Goal: Task Accomplishment & Management: Manage account settings

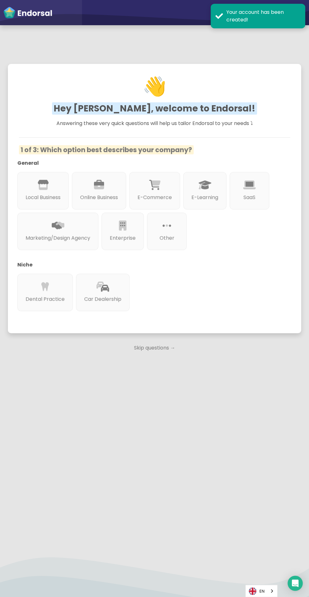
click at [24, 189] on div "Local Business" at bounding box center [42, 190] width 51 height 37
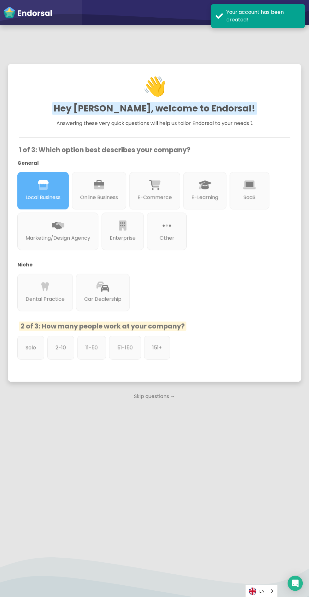
click at [92, 194] on p "Online Business" at bounding box center [99, 198] width 38 height 8
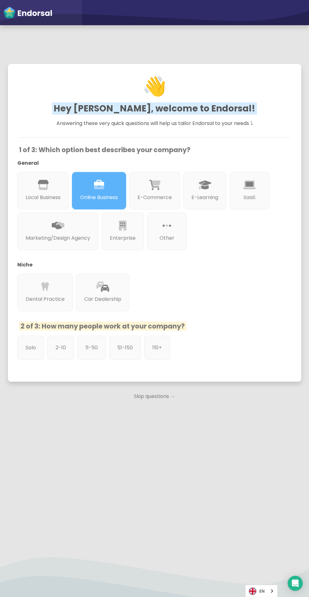
click at [259, 202] on div "SaaS" at bounding box center [249, 190] width 40 height 37
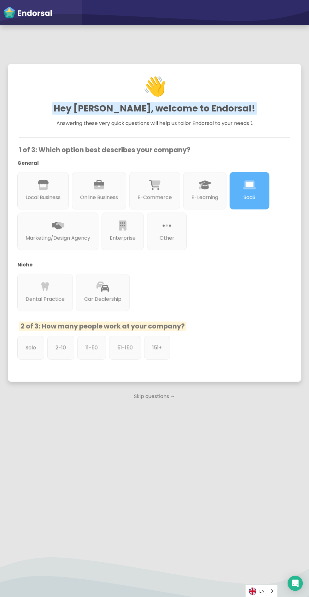
click at [100, 292] on div at bounding box center [102, 293] width 37 height 3
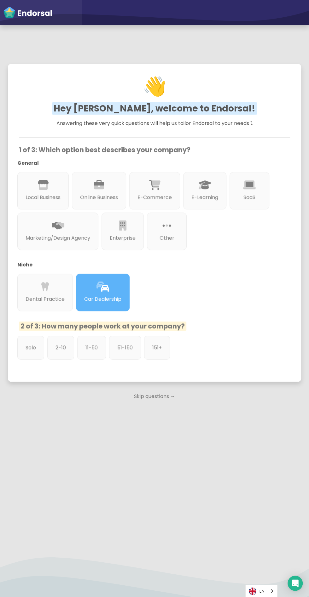
click at [152, 352] on div "151+" at bounding box center [157, 348] width 26 height 24
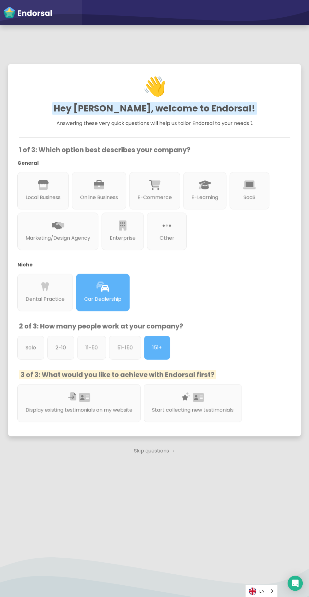
click at [59, 344] on p "2-10" at bounding box center [60, 348] width 10 height 8
click at [175, 403] on div at bounding box center [193, 404] width 82 height 3
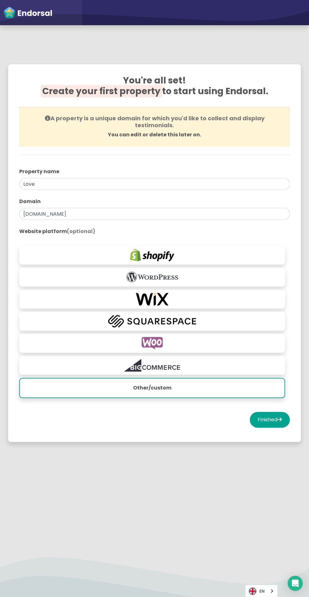
click at [61, 318] on img at bounding box center [151, 321] width 259 height 13
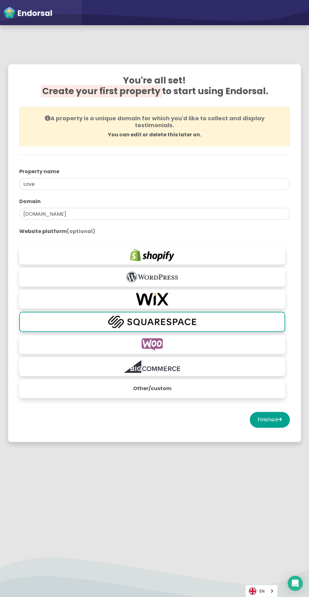
click at [279, 412] on button "Finished" at bounding box center [270, 420] width 40 height 16
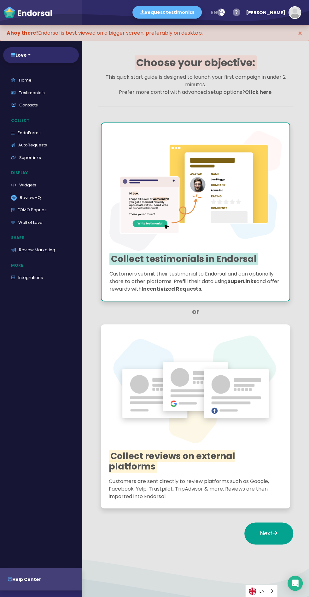
click at [34, 131] on link "EndoForms" at bounding box center [41, 133] width 76 height 13
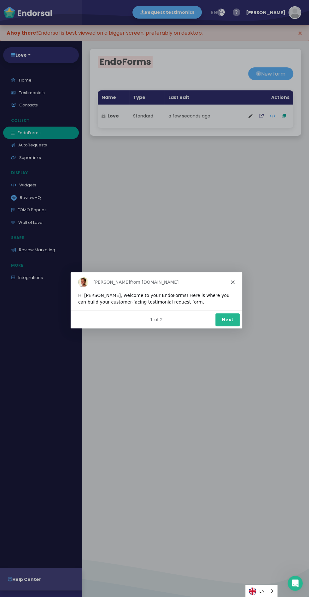
click at [220, 318] on button "Next" at bounding box center [227, 319] width 24 height 13
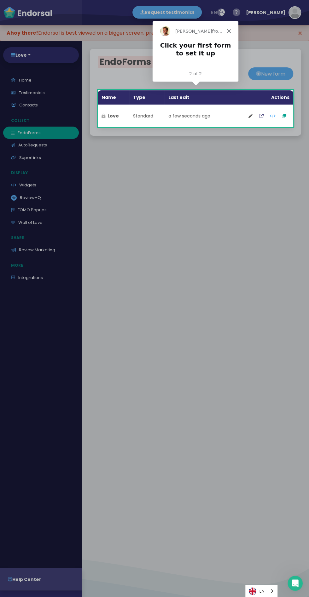
click at [208, 114] on td "a few seconds ago" at bounding box center [195, 116] width 63 height 23
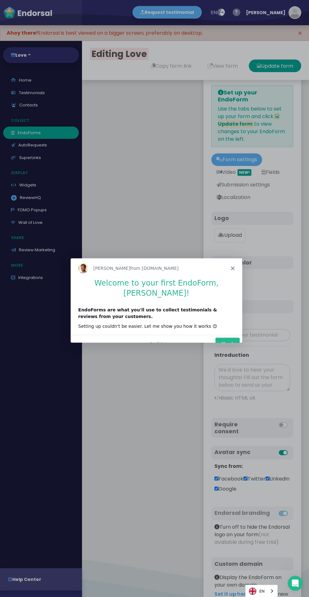
type input "#5DB3F9"
click at [219, 337] on button "Next" at bounding box center [227, 343] width 24 height 13
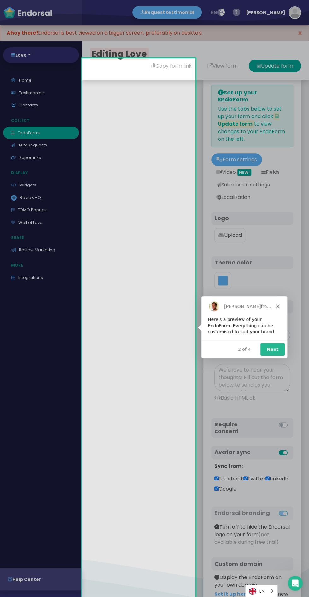
scroll to position [14, 0]
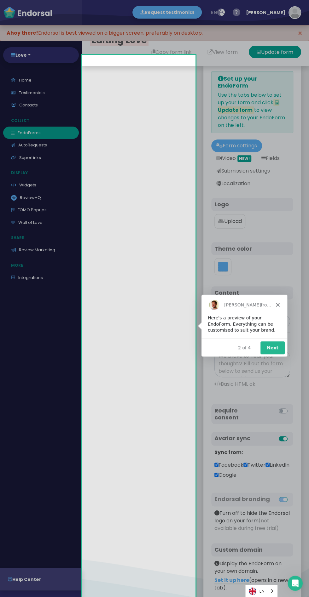
click at [273, 347] on button "Next" at bounding box center [272, 347] width 24 height 13
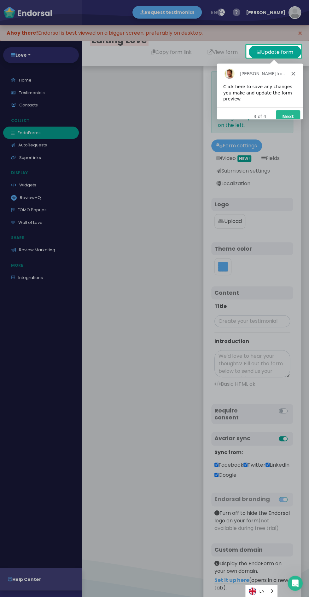
scroll to position [0, 0]
click at [293, 119] on iframe at bounding box center [259, 91] width 86 height 56
click at [292, 112] on button "Next" at bounding box center [287, 116] width 24 height 13
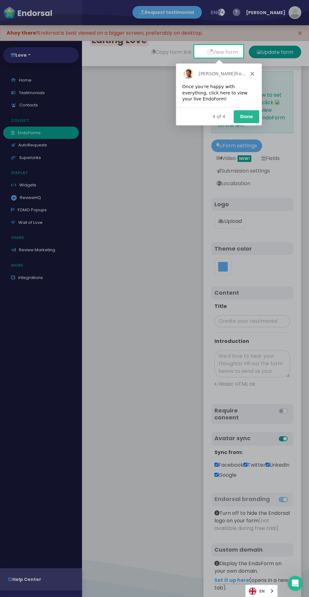
click at [248, 116] on button "Done" at bounding box center [246, 116] width 26 height 13
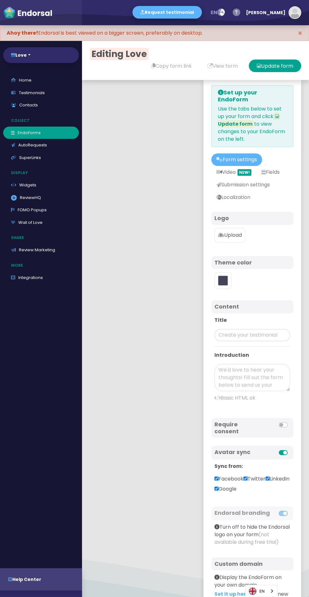
type input "#5DB3F9"
click at [300, 33] on span "×" at bounding box center [299, 33] width 5 height 10
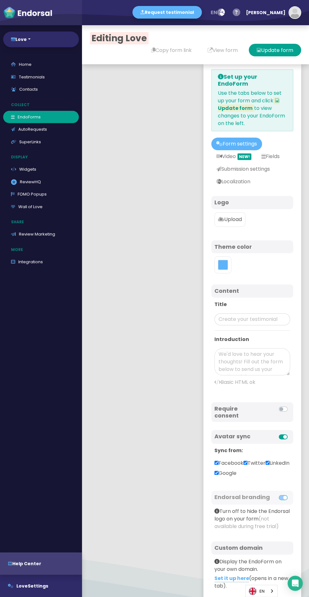
scroll to position [30, 0]
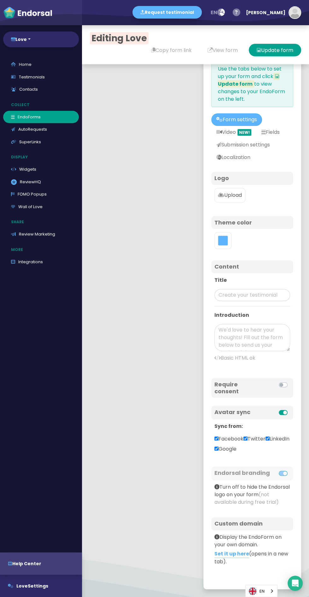
click at [231, 550] on link "Set it up here" at bounding box center [231, 554] width 35 height 8
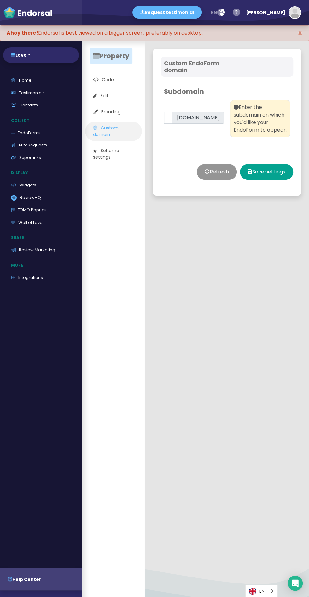
click at [109, 158] on link "Schema settings" at bounding box center [113, 154] width 57 height 20
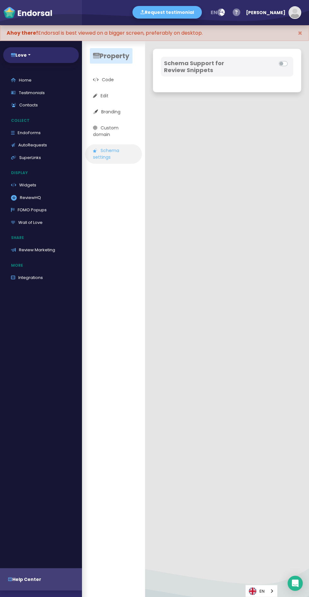
click at [290, 60] on label at bounding box center [290, 60] width 0 height 0
click at [0, 0] on input "checkbox" at bounding box center [0, 0] width 0 height 0
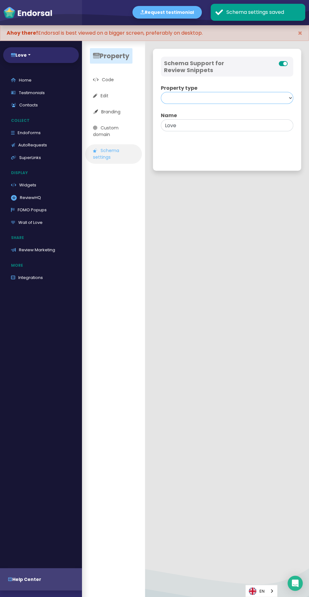
click at [288, 95] on select "Product Course Local Business Organization SoftwareApplication" at bounding box center [227, 98] width 132 height 12
select select "SoftwareApplication"
click at [161, 92] on select "Product Course Local Business Organization SoftwareApplication" at bounding box center [227, 98] width 132 height 12
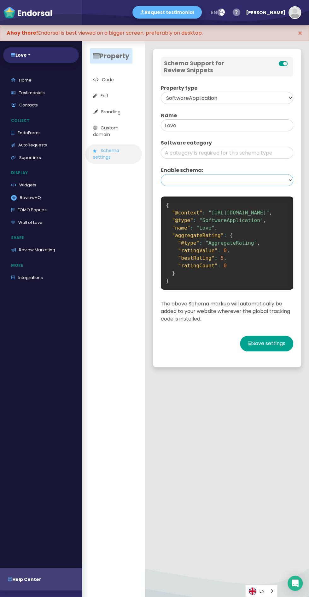
click at [274, 183] on select "Sitewide Homepage only" at bounding box center [227, 180] width 132 height 12
select select "site"
click at [161, 174] on select "Sitewide Homepage only" at bounding box center [227, 180] width 132 height 12
click at [276, 152] on input "text" at bounding box center [227, 153] width 132 height 12
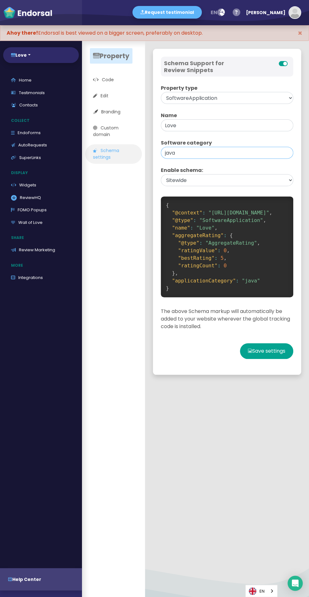
type input "java"
click at [281, 344] on button "Save settings" at bounding box center [266, 351] width 53 height 16
click at [270, 346] on button "Save settings" at bounding box center [266, 351] width 53 height 16
click at [123, 95] on link "Edit" at bounding box center [113, 95] width 57 height 13
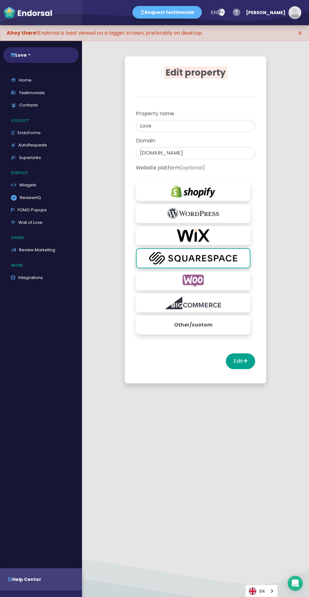
click at [231, 190] on img at bounding box center [193, 191] width 108 height 13
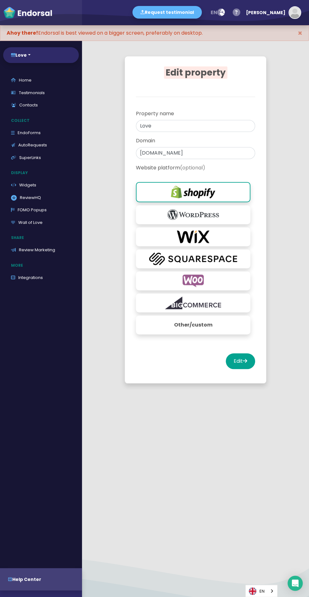
click at [249, 355] on button "Edit" at bounding box center [240, 362] width 29 height 16
select select "14"
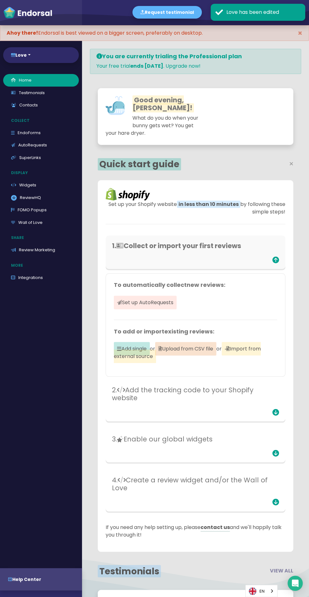
scroll to position [136, 195]
click at [125, 387] on icon at bounding box center [121, 390] width 8 height 7
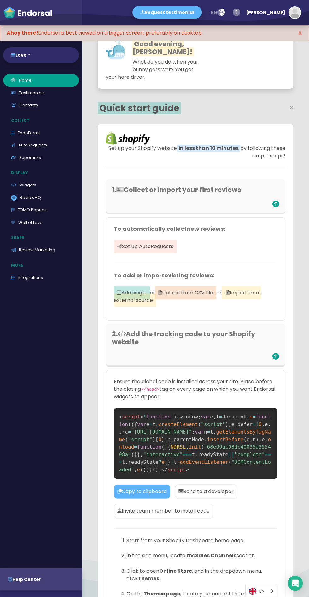
scroll to position [95, 0]
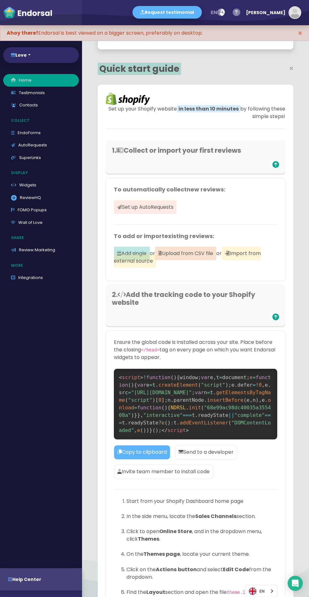
click at [276, 315] on icon at bounding box center [275, 317] width 7 height 7
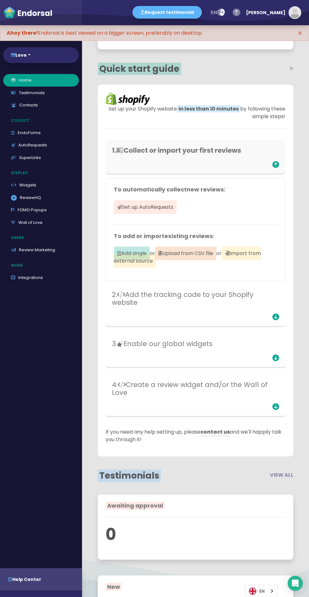
click at [285, 166] on div "1. Collect or import your first reviews" at bounding box center [196, 157] width 180 height 35
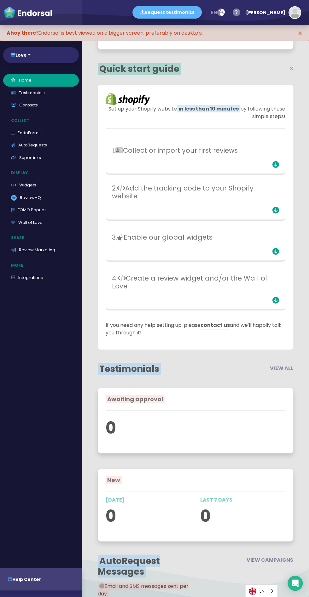
click at [276, 161] on icon at bounding box center [275, 164] width 7 height 7
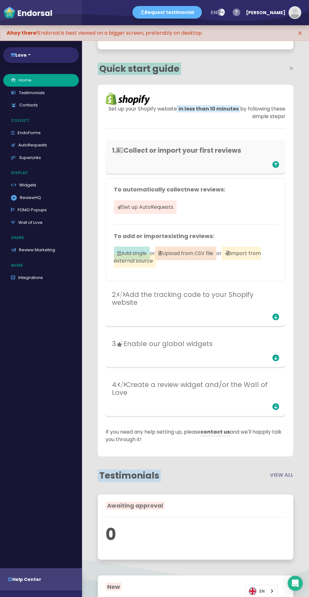
click at [169, 205] on span "Set up AutoRequests" at bounding box center [145, 207] width 63 height 14
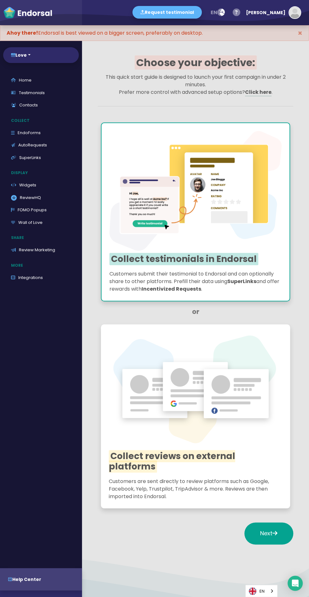
click at [131, 252] on div at bounding box center [195, 252] width 172 height 3
click at [128, 453] on span "Collect reviews on external platforms" at bounding box center [172, 461] width 126 height 23
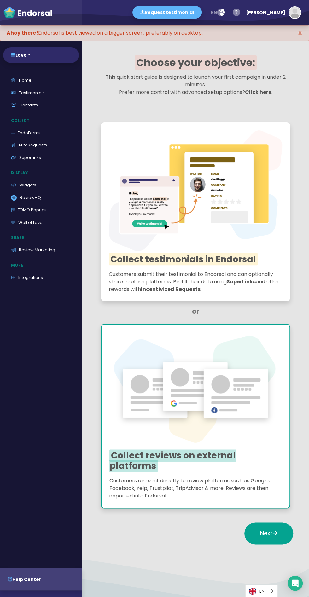
click at [269, 540] on button "Next" at bounding box center [268, 534] width 49 height 22
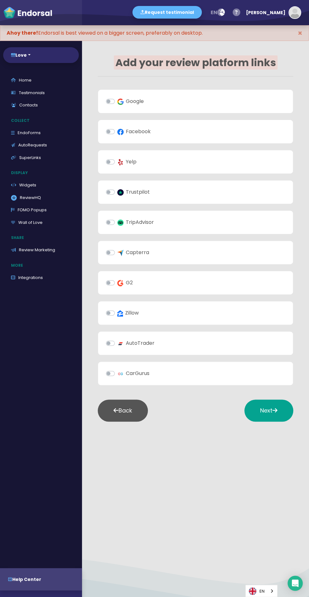
click at [117, 101] on label "Google" at bounding box center [130, 102] width 26 height 8
click at [0, 0] on input "Google" at bounding box center [0, 0] width 0 height 0
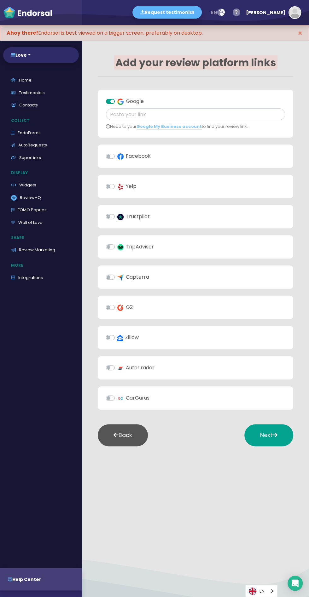
click at [117, 156] on label "Facebook" at bounding box center [133, 156] width 33 height 8
click at [0, 0] on input "Facebook" at bounding box center [0, 0] width 0 height 0
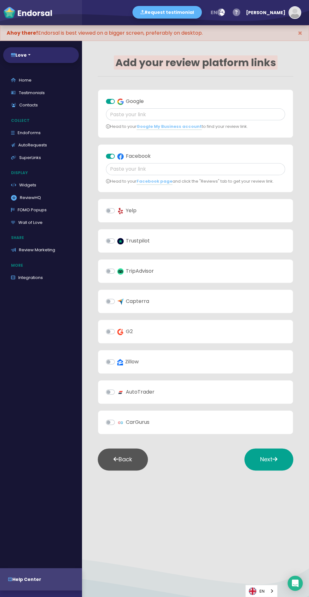
click at [117, 209] on label "Yelp" at bounding box center [126, 211] width 19 height 8
click at [0, 0] on input "Yelp" at bounding box center [0, 0] width 0 height 0
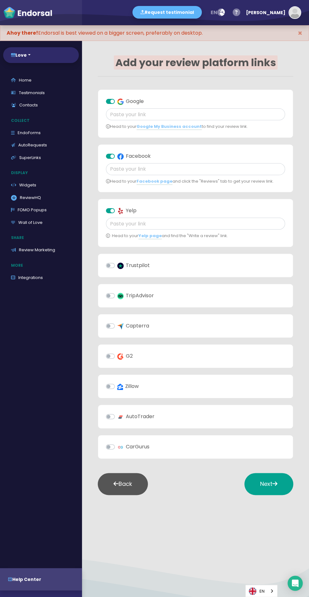
click at [120, 210] on img at bounding box center [120, 211] width 6 height 6
click at [0, 0] on input "Yelp" at bounding box center [0, 0] width 0 height 0
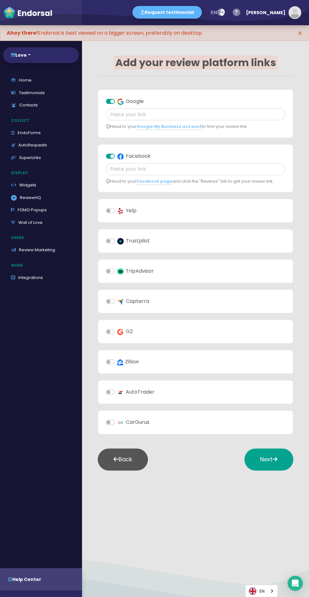
click at [117, 240] on label "Trustpilot" at bounding box center [133, 241] width 32 height 8
click at [0, 0] on input "Trustpilot" at bounding box center [0, 0] width 0 height 0
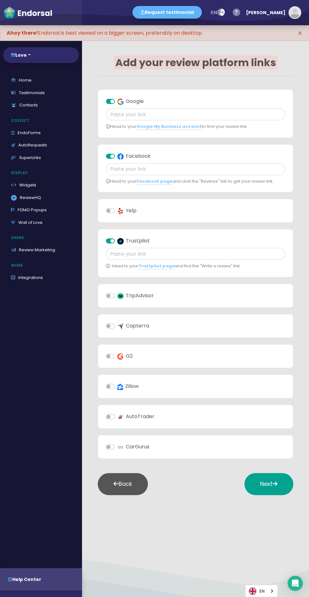
click at [166, 265] on link "Trustpilot page" at bounding box center [156, 266] width 36 height 7
